Goal: Entertainment & Leisure: Consume media (video, audio)

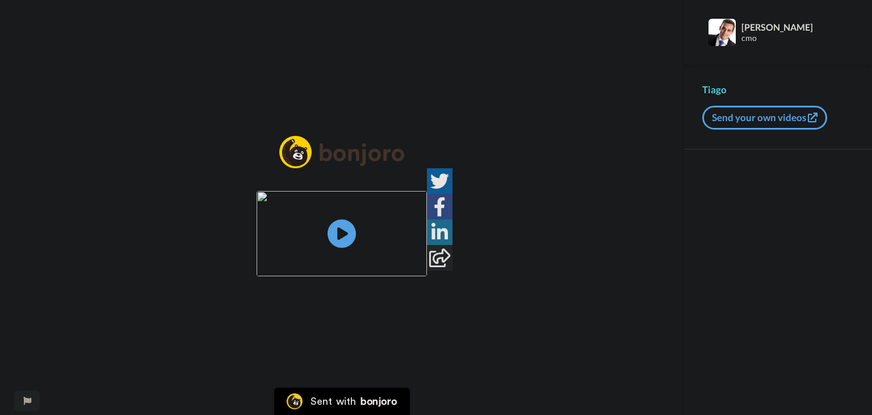
click at [331, 237] on img at bounding box center [342, 233] width 170 height 85
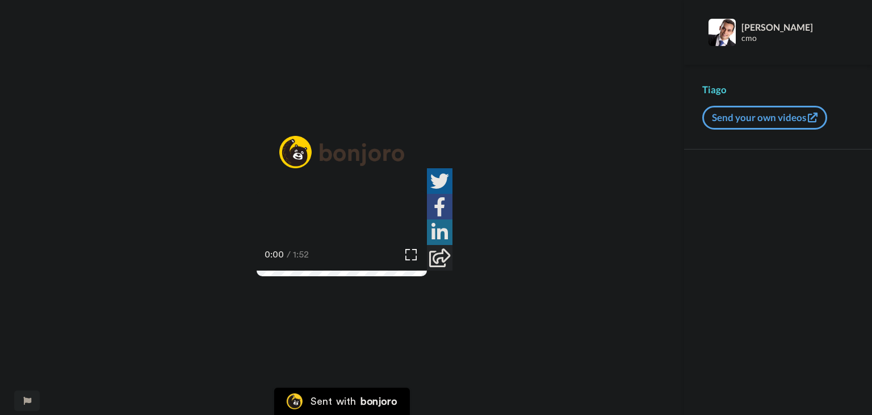
click at [338, 217] on icon "Play/Pause" at bounding box center [342, 234] width 30 height 54
click at [371, 230] on video at bounding box center [342, 233] width 170 height 85
click at [417, 260] on img at bounding box center [411, 254] width 12 height 12
click at [393, 246] on video at bounding box center [342, 233] width 170 height 85
click at [427, 270] on div "1:52 / 1:52" at bounding box center [342, 258] width 170 height 24
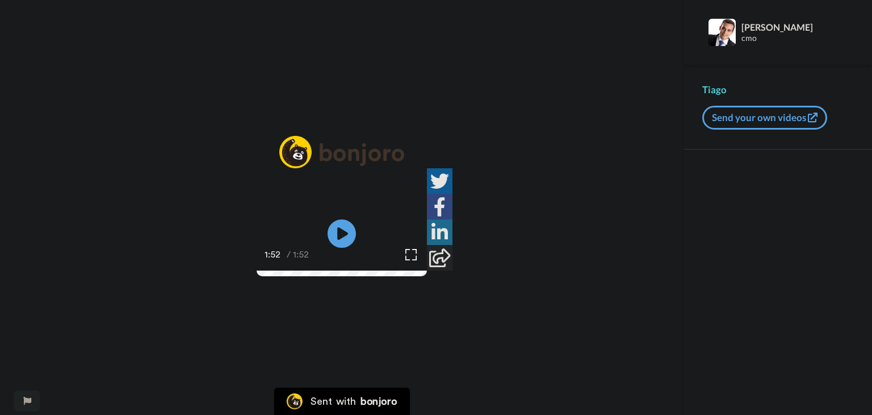
click at [344, 276] on video at bounding box center [342, 233] width 170 height 85
click at [348, 270] on div "0:00 / 1:52" at bounding box center [342, 258] width 170 height 24
click at [359, 270] on div "0:00 / 1:52" at bounding box center [342, 258] width 170 height 24
click at [365, 293] on div "Play/Pause 0:00 / 1:52" at bounding box center [342, 214] width 684 height 157
click at [427, 270] on div "1:26 / 1:52" at bounding box center [342, 258] width 170 height 24
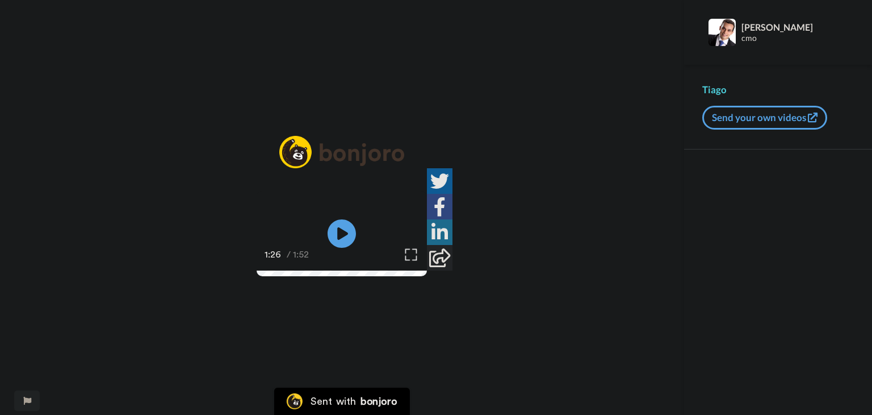
click at [420, 262] on div at bounding box center [411, 254] width 16 height 16
click at [417, 260] on img at bounding box center [411, 254] width 12 height 12
